Goal: Check status: Check status

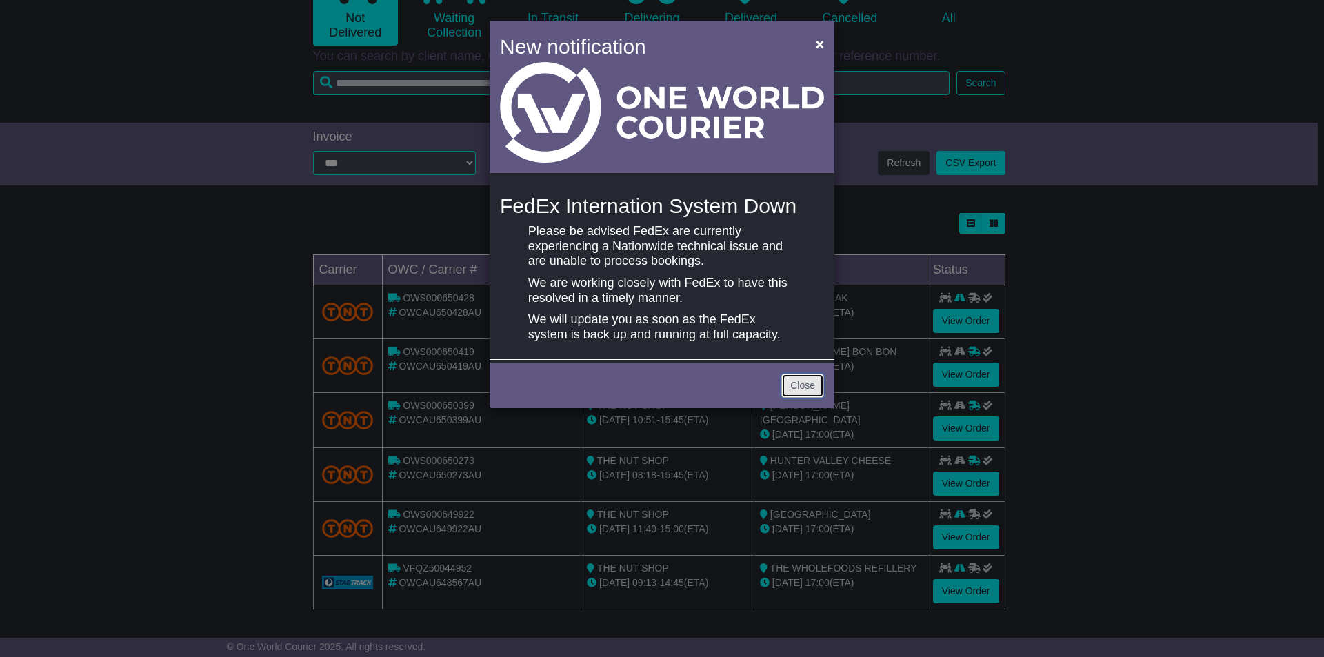
click at [807, 383] on link "Close" at bounding box center [802, 386] width 43 height 24
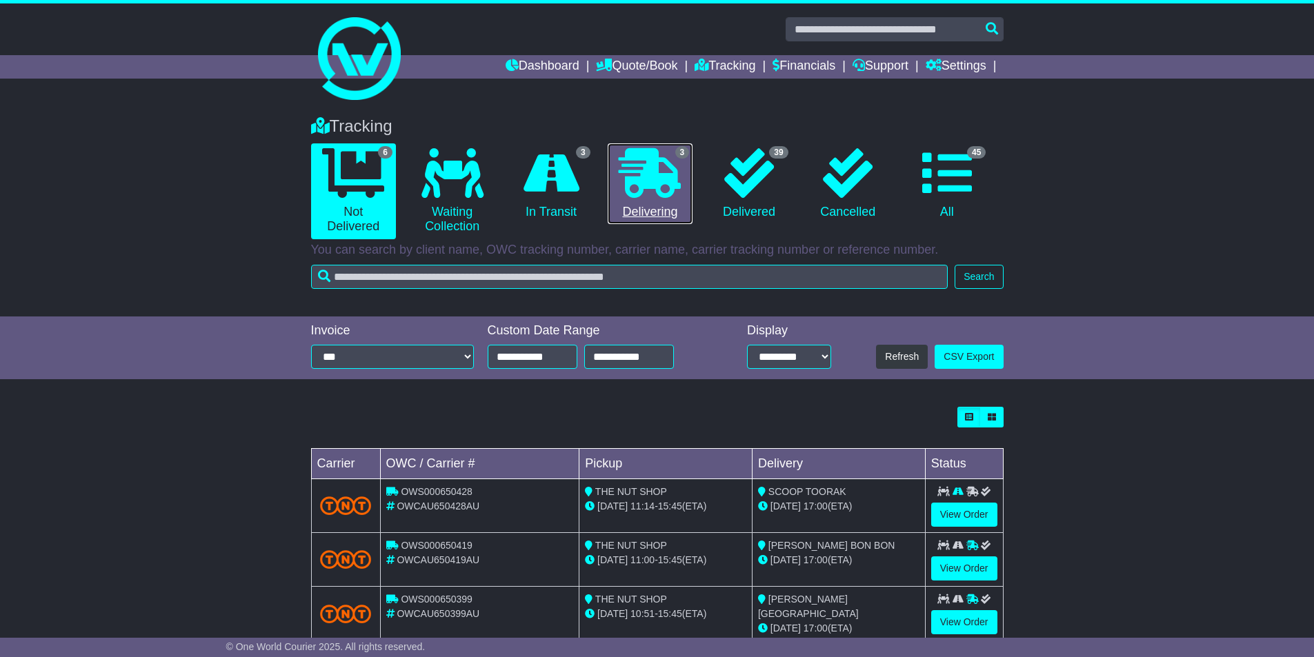
click at [608, 206] on link "3 Delivering" at bounding box center [650, 183] width 85 height 81
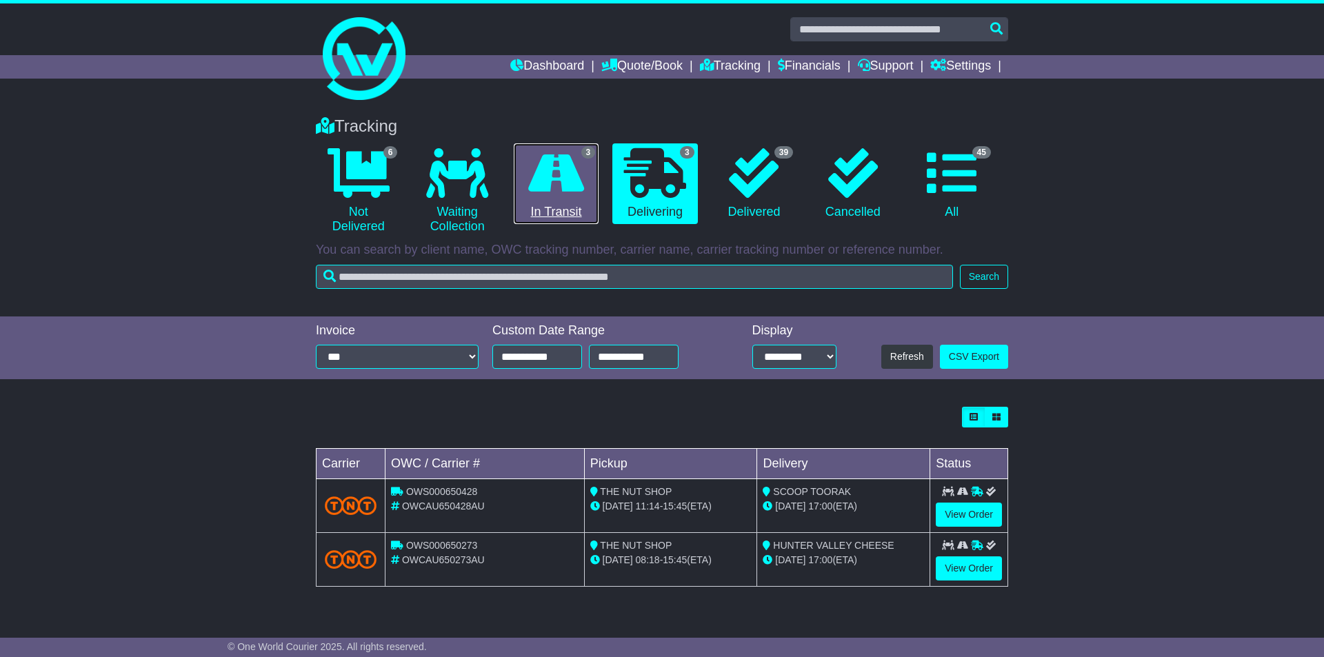
click at [546, 212] on link "3 In Transit" at bounding box center [556, 183] width 85 height 81
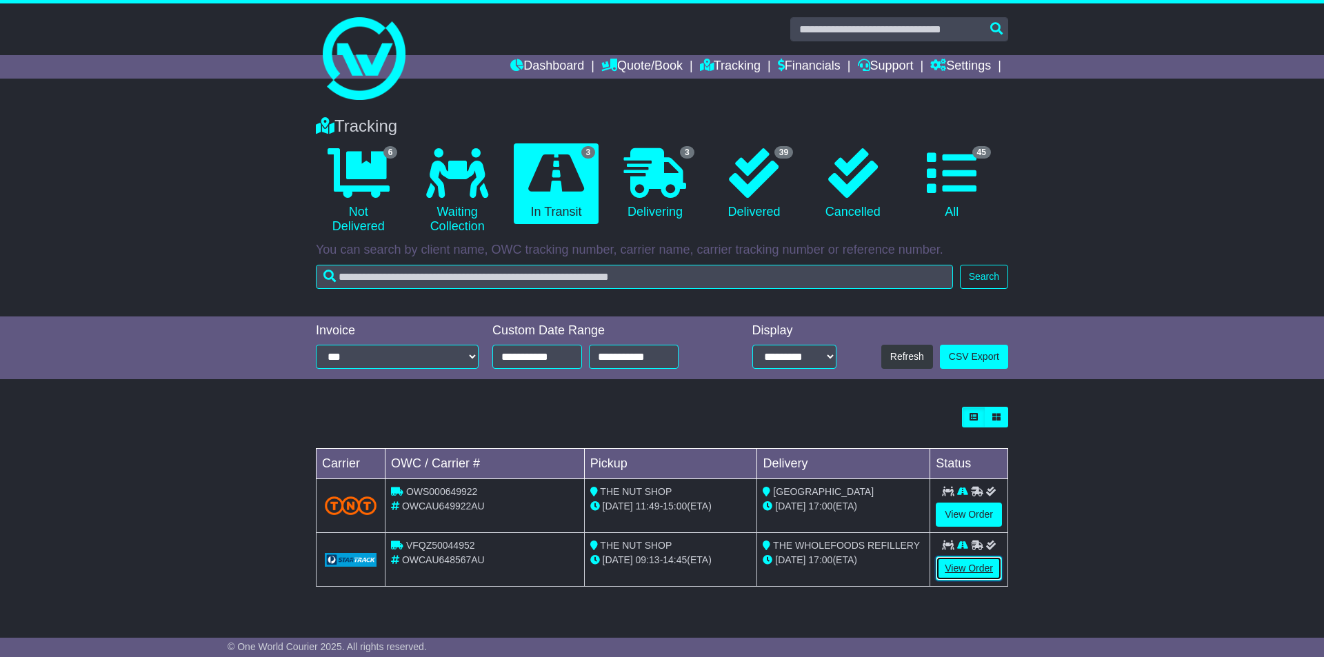
click at [952, 572] on link "View Order" at bounding box center [969, 569] width 66 height 24
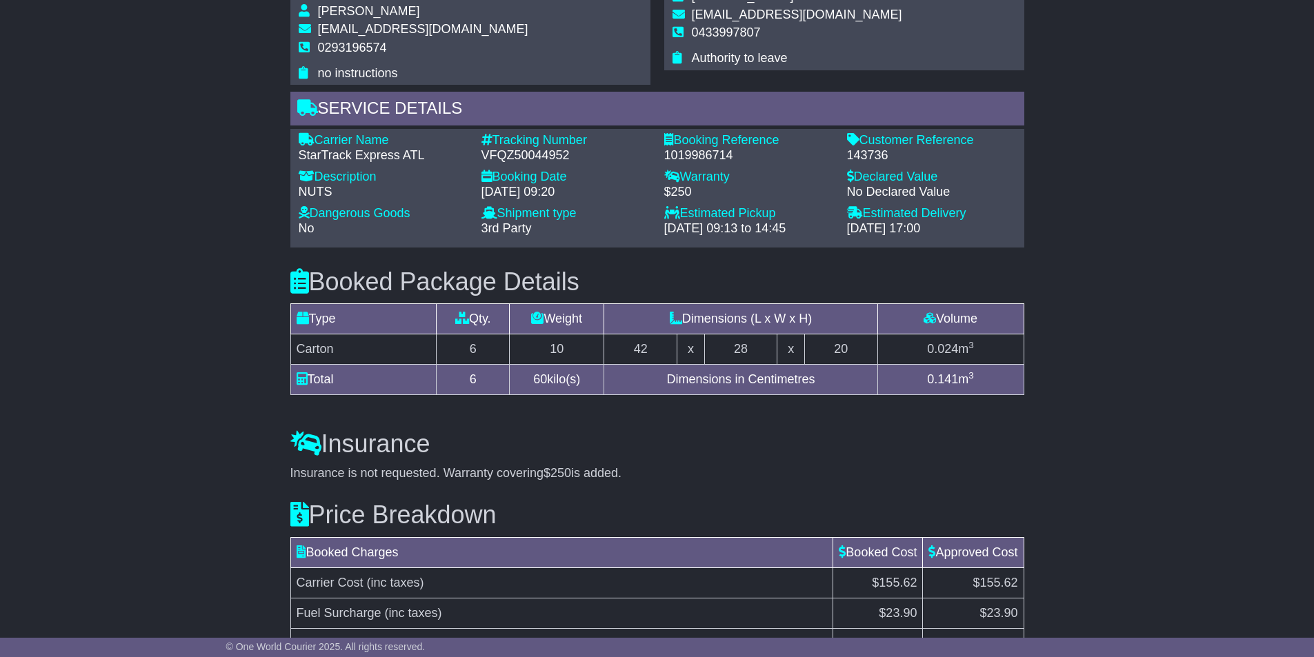
scroll to position [690, 0]
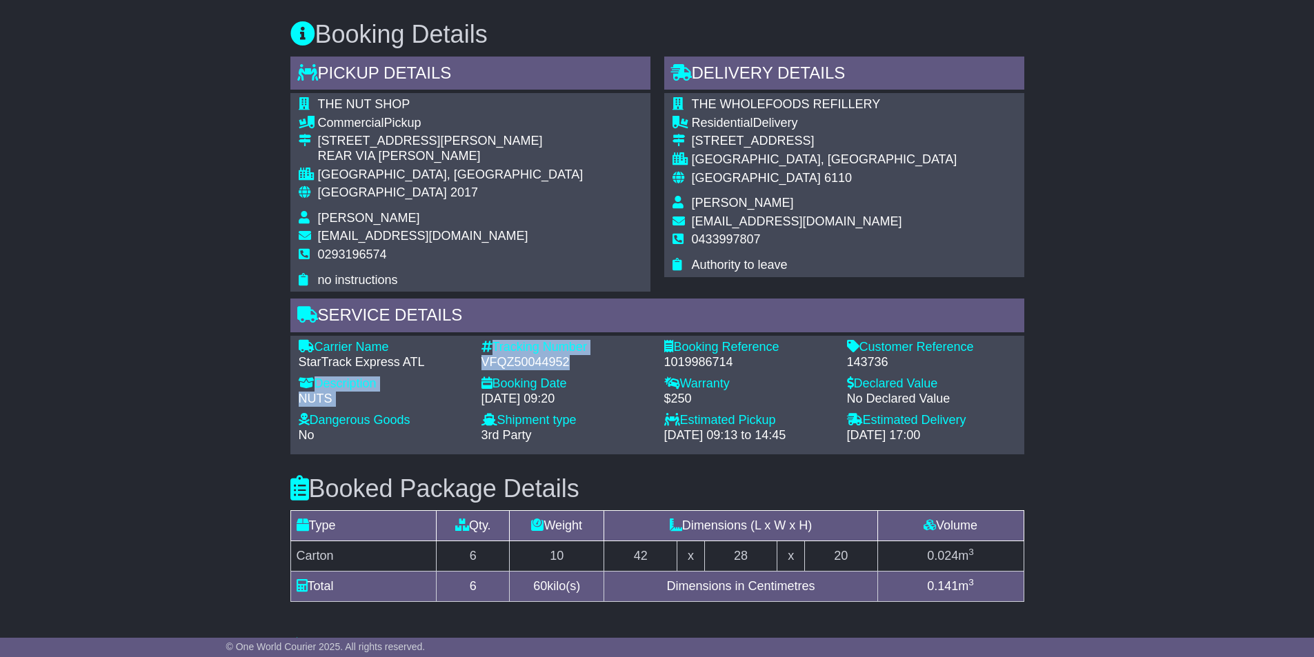
drag, startPoint x: 537, startPoint y: 363, endPoint x: 473, endPoint y: 363, distance: 63.5
click at [473, 363] on div "Carrier Name - StarTrack Express ATL Description - NUTS Tracking Number - VFQZ5…" at bounding box center [657, 395] width 731 height 110
click at [500, 363] on div "VFQZ50044952" at bounding box center [565, 362] width 169 height 15
drag, startPoint x: 481, startPoint y: 363, endPoint x: 572, endPoint y: 365, distance: 91.8
click at [572, 365] on div "VFQZ50044952" at bounding box center [565, 362] width 169 height 15
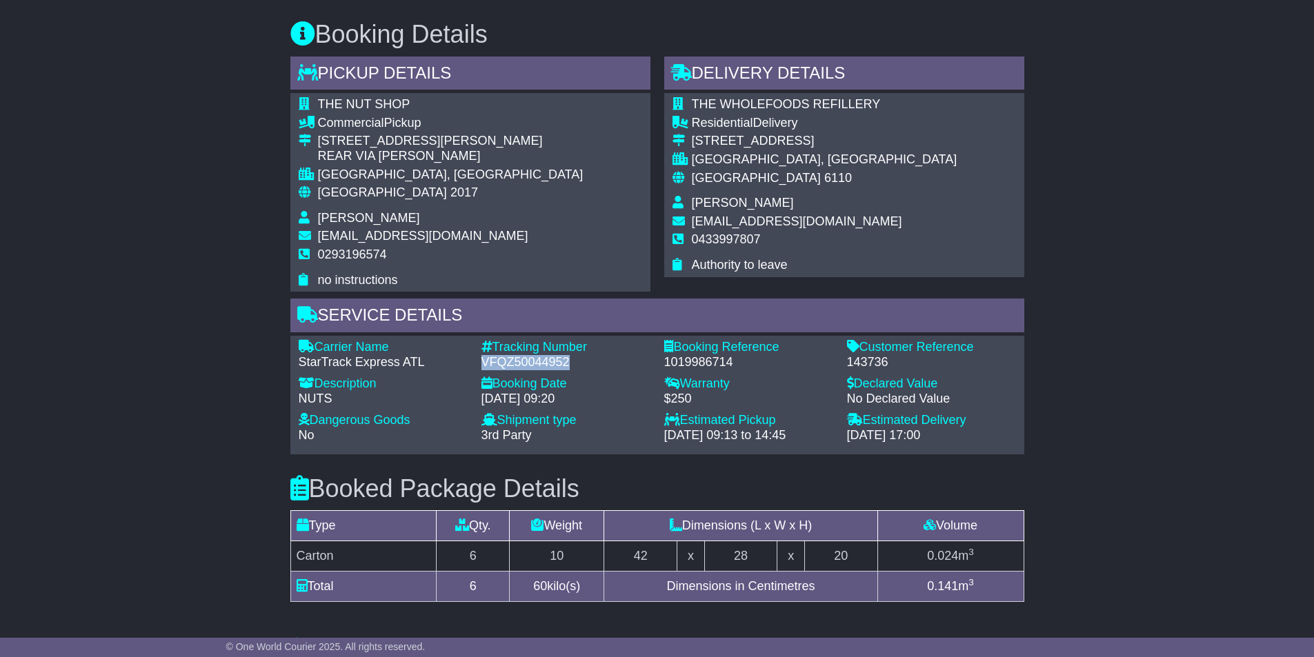
copy div "VFQZ50044952"
